Goal: Information Seeking & Learning: Learn about a topic

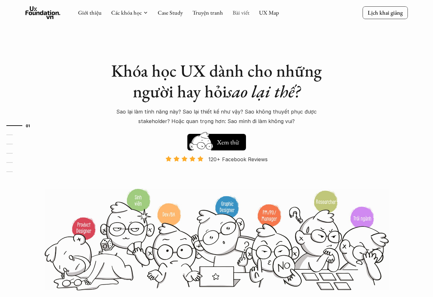
click at [245, 11] on link "Bài viết" at bounding box center [240, 12] width 17 height 7
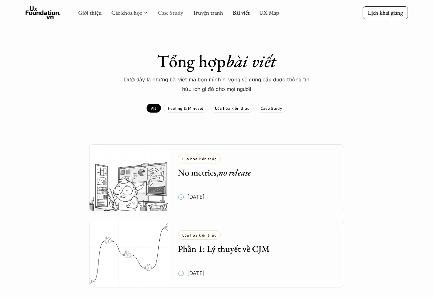
click at [161, 13] on link "Case Study" at bounding box center [170, 12] width 25 height 7
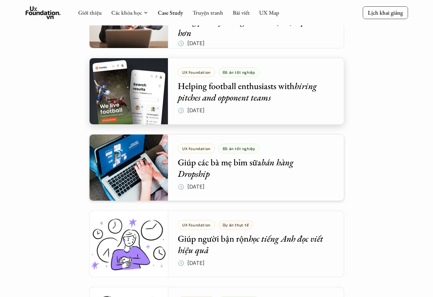
scroll to position [1802, 0]
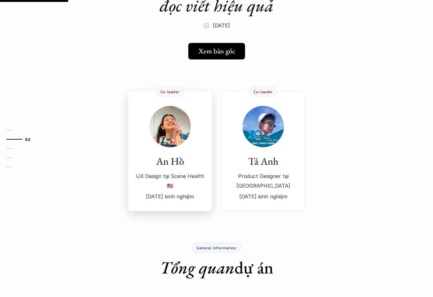
scroll to position [88, 0]
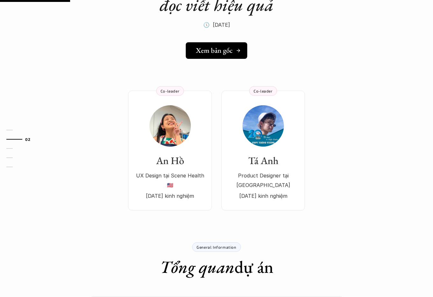
click at [219, 53] on h5 "Xem bản gốc" at bounding box center [214, 50] width 37 height 8
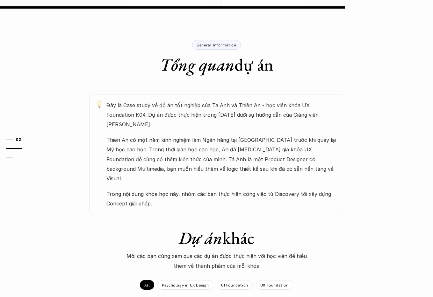
scroll to position [0, 0]
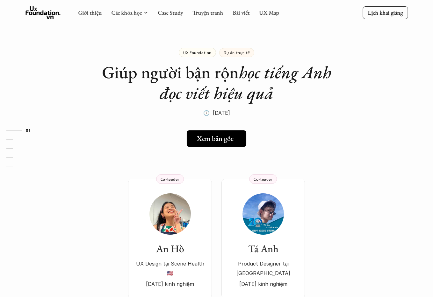
click at [225, 142] on h5 "Xem bản gốc" at bounding box center [215, 139] width 37 height 8
click at [209, 138] on h5 "Xem bản gốc" at bounding box center [214, 139] width 37 height 8
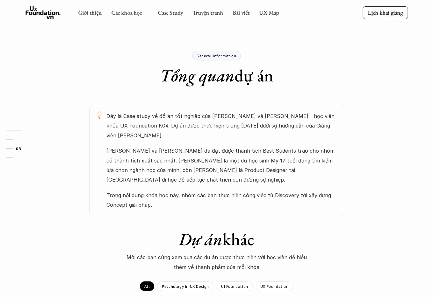
scroll to position [379, 0]
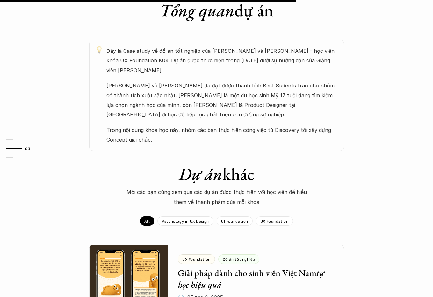
click at [219, 125] on p "Trong nội dung khóa học này, nhóm các bạn thực hiện công việc từ Discovery tới …" at bounding box center [221, 134] width 231 height 19
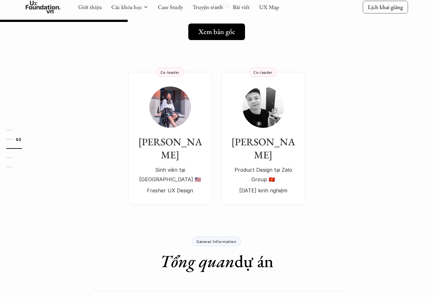
scroll to position [74, 0]
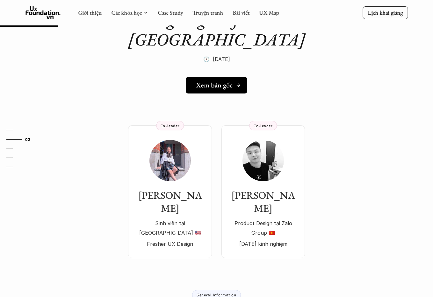
click at [220, 82] on h5 "Xem bản gốc" at bounding box center [214, 85] width 37 height 8
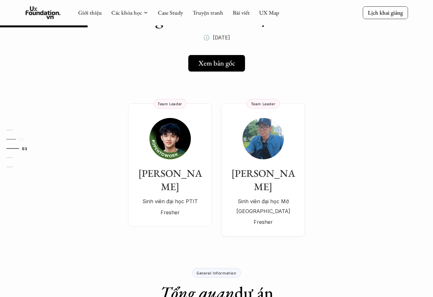
scroll to position [68, 0]
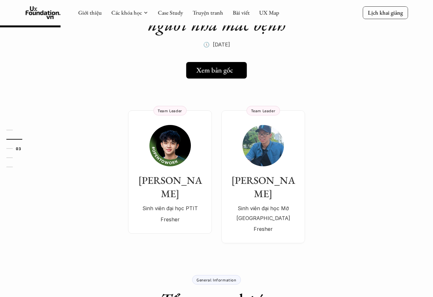
click at [221, 65] on link "Xem bản gốc" at bounding box center [216, 70] width 60 height 17
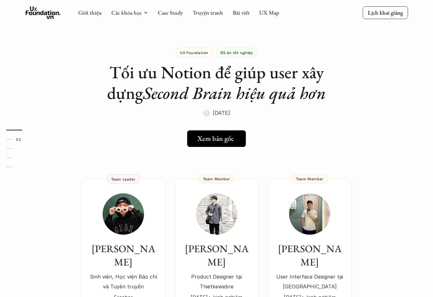
click at [229, 135] on h5 "Xem bản gốc" at bounding box center [215, 139] width 37 height 8
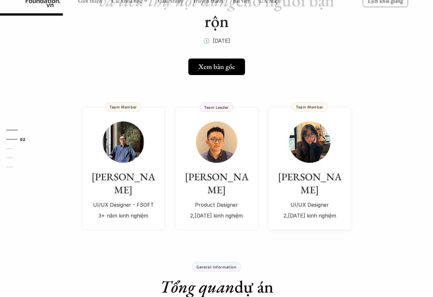
scroll to position [104, 0]
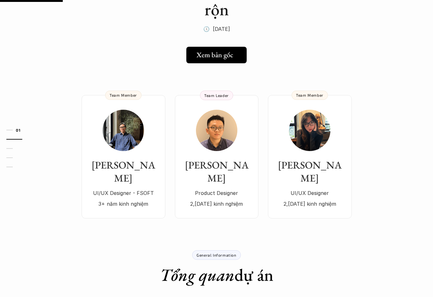
click at [227, 49] on link "Xem bản gốc" at bounding box center [216, 55] width 60 height 17
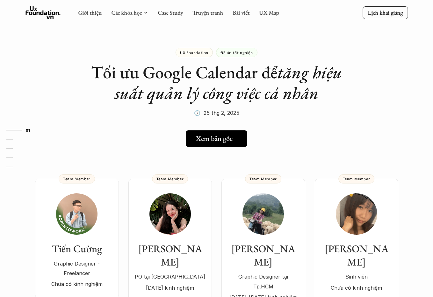
click at [203, 138] on h5 "Xem bản gốc" at bounding box center [214, 139] width 37 height 8
click at [229, 139] on h5 "Xem bản gốc" at bounding box center [214, 139] width 37 height 8
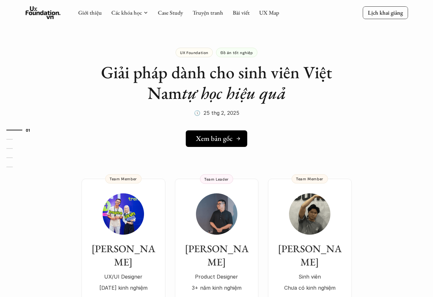
click at [211, 139] on h5 "Xem bản gốc" at bounding box center [214, 139] width 37 height 8
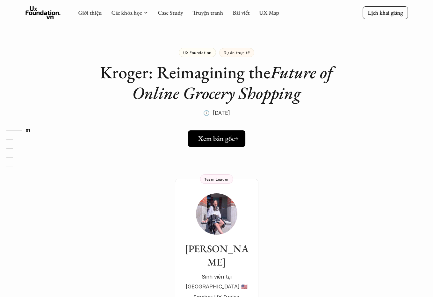
click at [221, 137] on h5 "Xem bản gốc" at bounding box center [215, 139] width 37 height 8
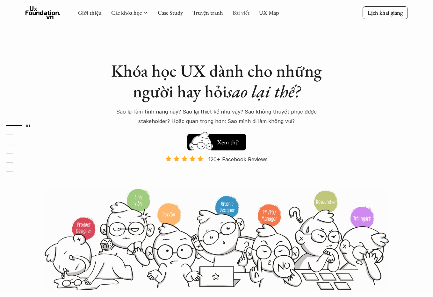
click at [236, 13] on link "Bài viết" at bounding box center [240, 12] width 17 height 7
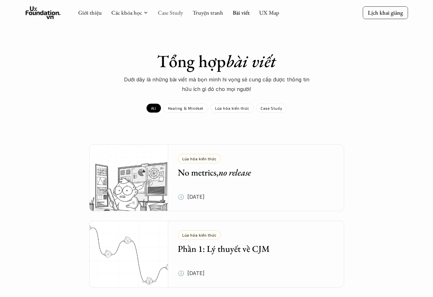
click at [166, 14] on link "Case Study" at bounding box center [170, 12] width 25 height 7
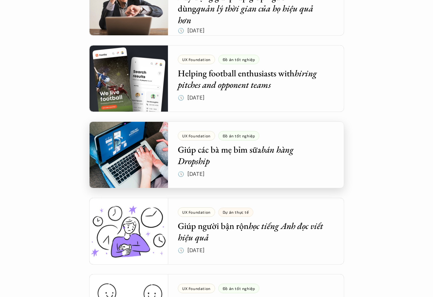
scroll to position [1866, 0]
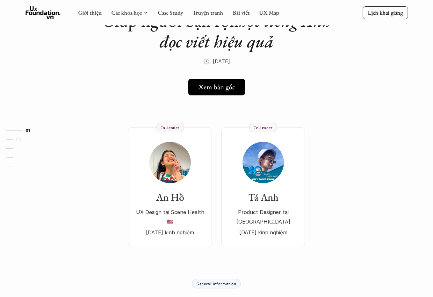
scroll to position [64, 0]
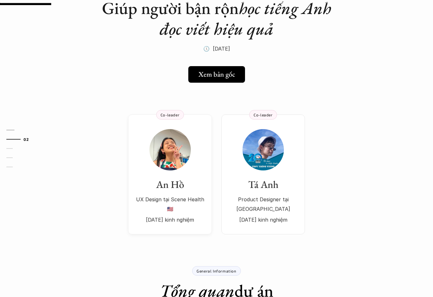
click at [185, 164] on img at bounding box center [169, 149] width 41 height 41
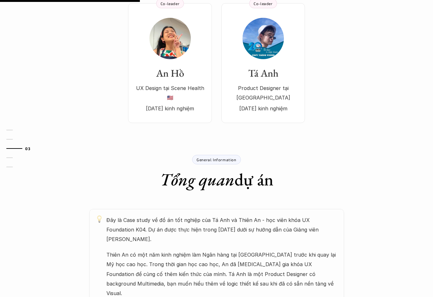
scroll to position [207, 0]
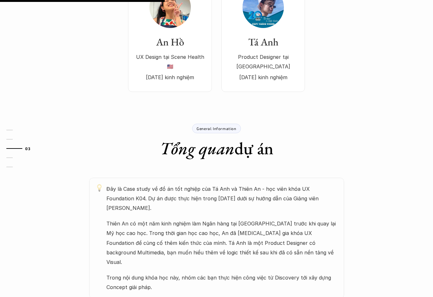
click at [236, 127] on div "General Information" at bounding box center [216, 129] width 48 height 10
click at [229, 128] on p "General Information" at bounding box center [215, 128] width 39 height 4
click at [233, 128] on p "General Information" at bounding box center [215, 128] width 39 height 4
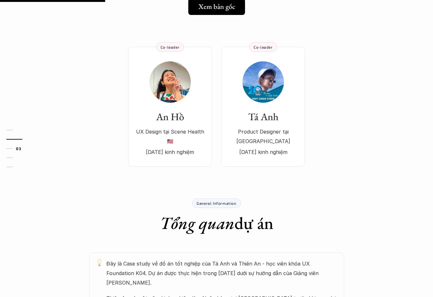
scroll to position [264, 0]
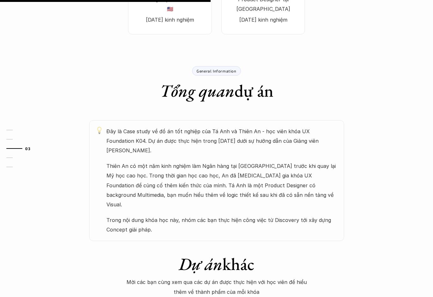
click at [211, 146] on p "Đây là Case study về đồ án tốt nghiệp của Tá Anh và Thiên An - học viên khóa UX…" at bounding box center [221, 141] width 231 height 29
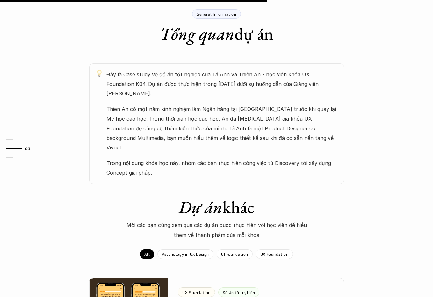
scroll to position [335, 0]
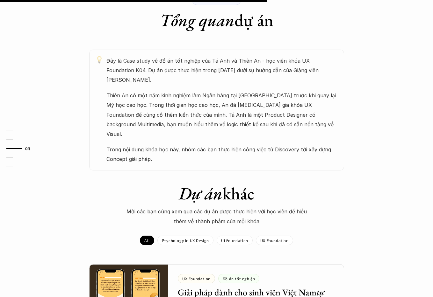
click at [218, 130] on div "Đây là Case study về đồ án tốt nghiệp của Tá Anh và Thiên An - học viên khóa UX…" at bounding box center [221, 110] width 231 height 108
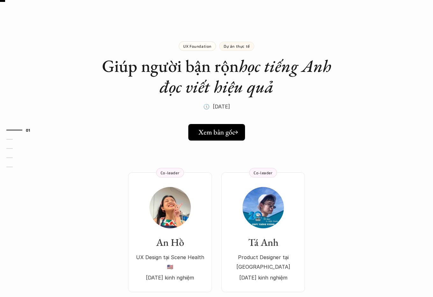
scroll to position [7, 0]
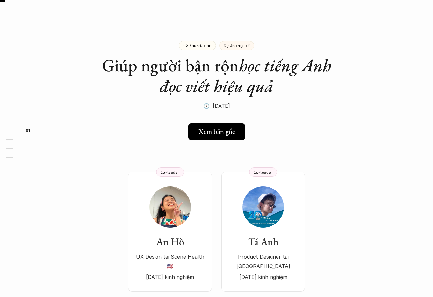
click at [214, 124] on link "Xem bản gốc" at bounding box center [216, 131] width 57 height 17
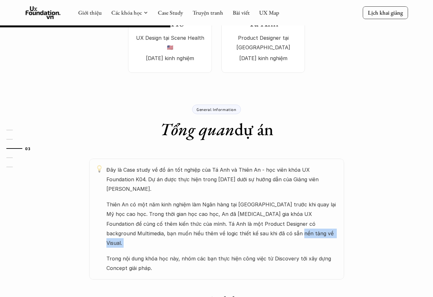
scroll to position [214, 0]
